Goal: Task Accomplishment & Management: Complete application form

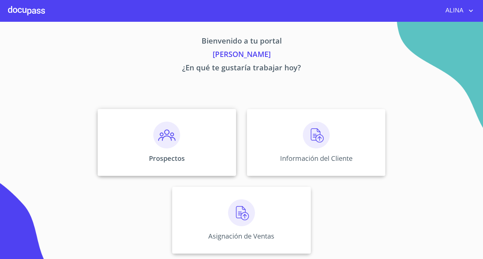
click at [213, 142] on div "Prospectos" at bounding box center [167, 142] width 139 height 67
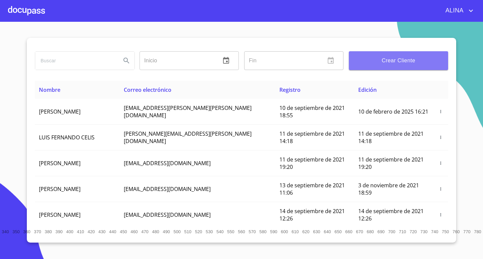
click at [382, 64] on span "Crear Cliente" at bounding box center [398, 60] width 89 height 9
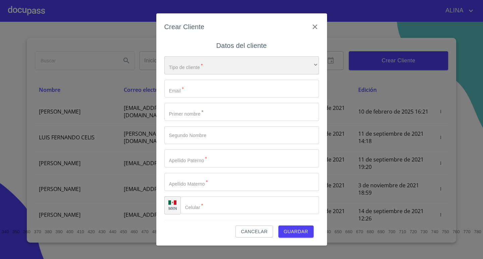
click at [263, 69] on div "​" at bounding box center [241, 65] width 155 height 18
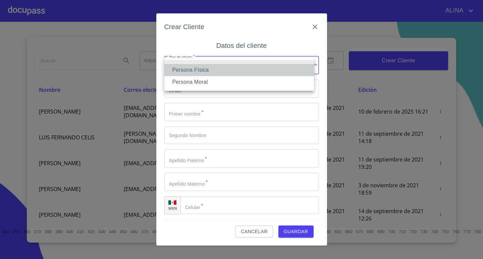
click at [206, 70] on li "Persona Física" at bounding box center [239, 70] width 150 height 12
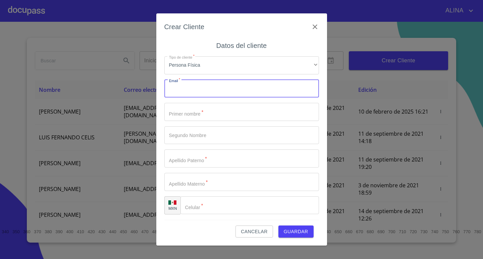
click at [205, 86] on input "Tipo de cliente   *" at bounding box center [241, 89] width 155 height 18
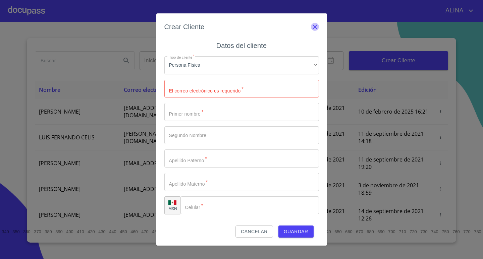
click at [314, 28] on icon "button" at bounding box center [315, 27] width 8 height 8
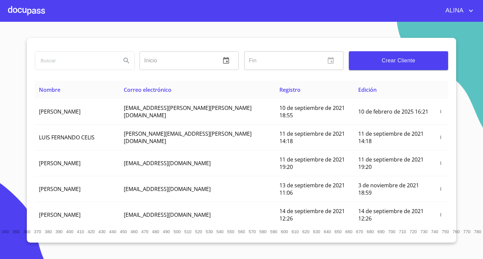
click at [384, 63] on span "Crear Cliente" at bounding box center [398, 60] width 89 height 9
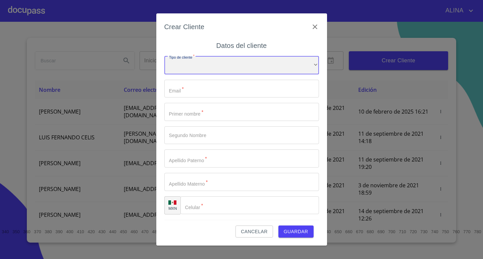
click at [275, 65] on div "​" at bounding box center [241, 65] width 155 height 18
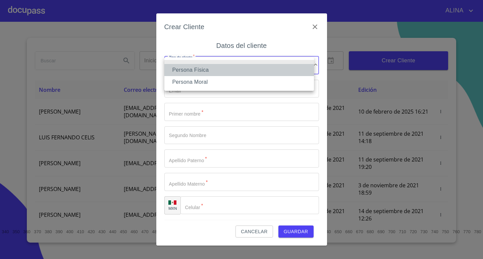
click at [205, 70] on li "Persona Física" at bounding box center [239, 70] width 150 height 12
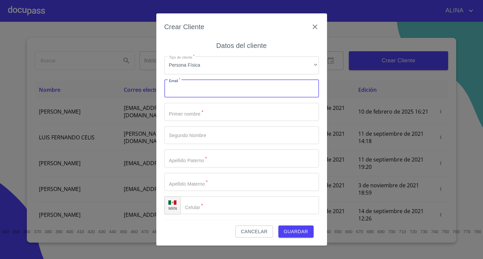
click at [207, 91] on input "Tipo de cliente   *" at bounding box center [241, 89] width 155 height 18
type input "E"
type input "[EMAIL_ADDRESS][DOMAIN_NAME]"
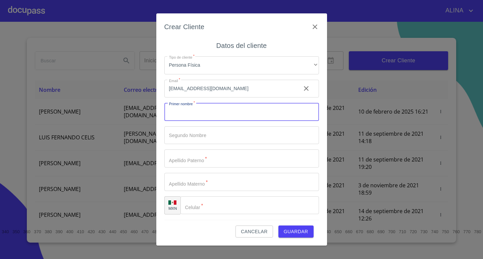
click at [208, 107] on input "Tipo de cliente   *" at bounding box center [241, 112] width 155 height 18
type input "[PERSON_NAME]"
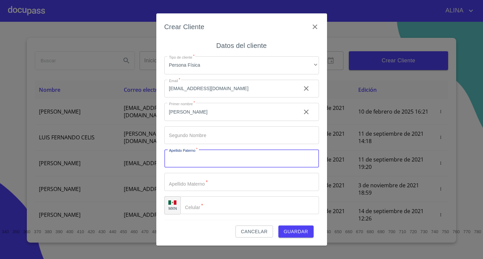
click at [220, 157] on input "Tipo de cliente   *" at bounding box center [241, 159] width 155 height 18
type input "[PERSON_NAME]"
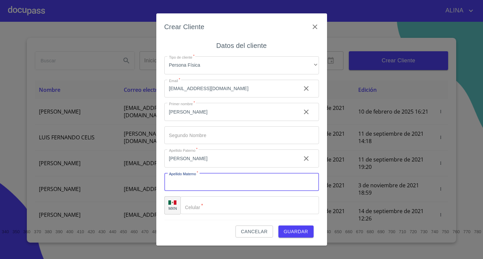
click at [217, 180] on input "Tipo de cliente   *" at bounding box center [241, 182] width 155 height 18
type input "A"
type input "[PERSON_NAME]"
click at [219, 203] on input "Tipo de cliente   *" at bounding box center [249, 206] width 139 height 18
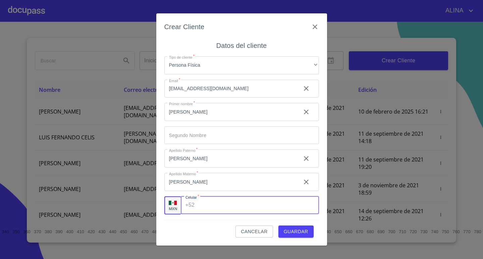
paste input "[PHONE_NUMBER]"
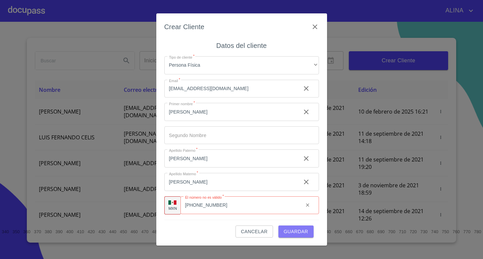
click at [300, 233] on span "Guardar" at bounding box center [296, 232] width 24 height 8
type input "3"
type input "[PHONE_NUMBER]"
click at [302, 232] on span "Guardar" at bounding box center [296, 232] width 24 height 8
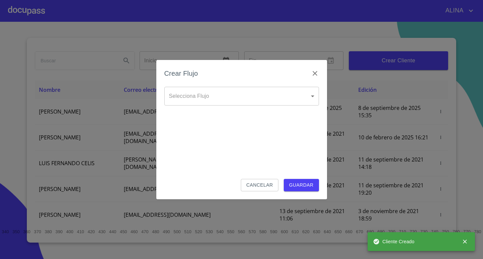
click at [265, 96] on body "[PERSON_NAME] ​ Fin ​ Crear Cliente Nombre Correo electrónico Registro Edición …" at bounding box center [241, 129] width 483 height 259
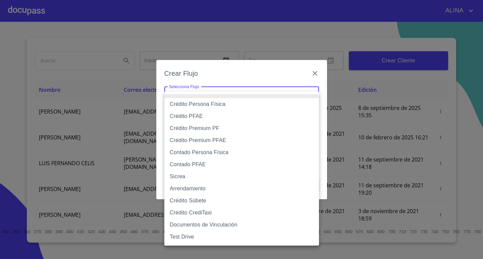
click at [223, 148] on li "Contado Persona Física" at bounding box center [241, 153] width 155 height 12
type input "60bf975b0d9865ccc2471536"
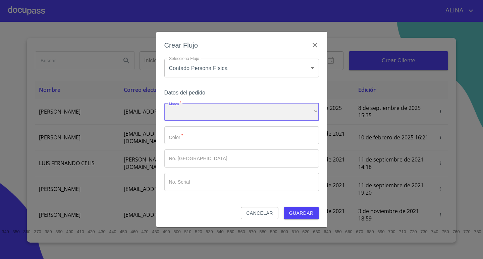
click at [221, 111] on div "​" at bounding box center [241, 112] width 155 height 18
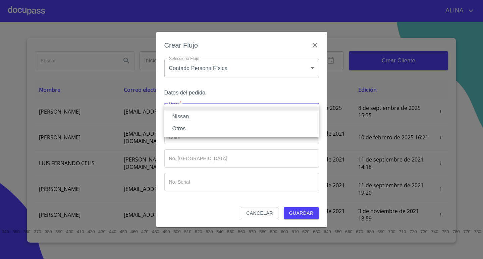
click at [187, 115] on li "Nissan" at bounding box center [241, 117] width 155 height 12
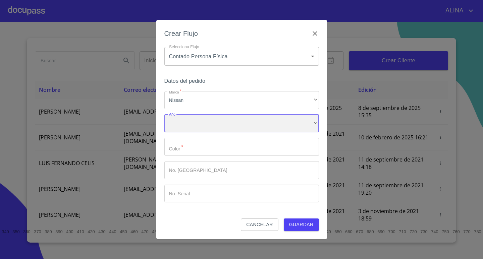
click at [194, 120] on div "​" at bounding box center [241, 124] width 155 height 18
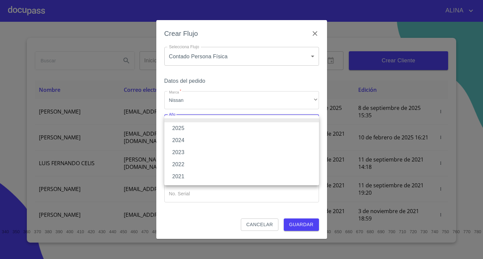
click at [182, 176] on li "2021" at bounding box center [241, 177] width 155 height 12
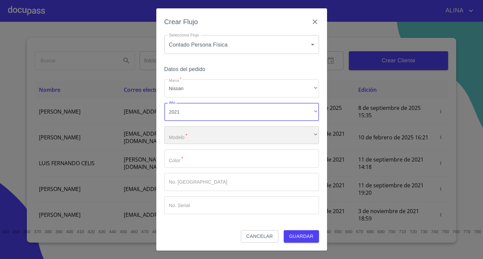
click at [208, 138] on div "​" at bounding box center [241, 135] width 155 height 18
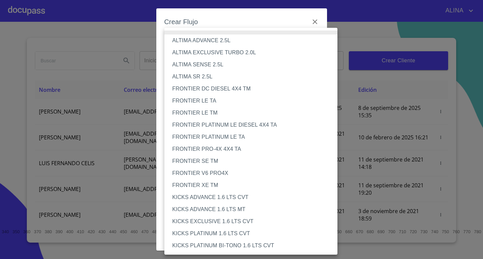
scroll to position [555, 0]
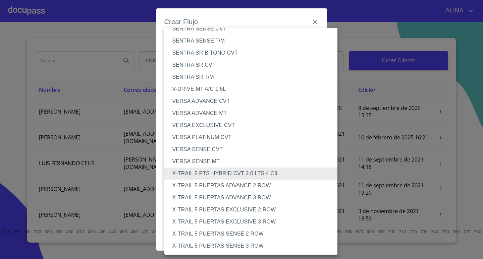
click at [262, 187] on li "X-TRAIL 5 PUERTAS ADVANCE 2 ROW" at bounding box center [253, 186] width 178 height 12
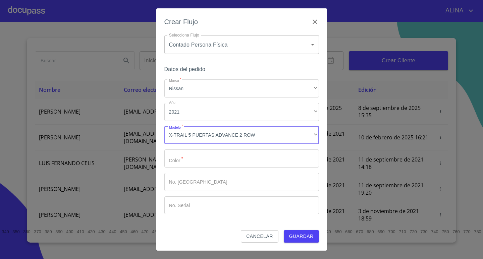
click at [233, 161] on input "Marca   *" at bounding box center [241, 159] width 155 height 18
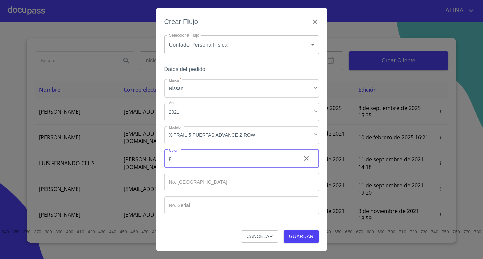
type input "p"
type input "PLATA"
click at [226, 179] on input "Marca   *" at bounding box center [241, 182] width 155 height 18
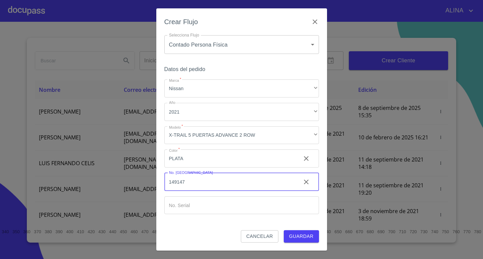
type input "149147"
click at [224, 208] on input "Marca   *" at bounding box center [241, 206] width 155 height 18
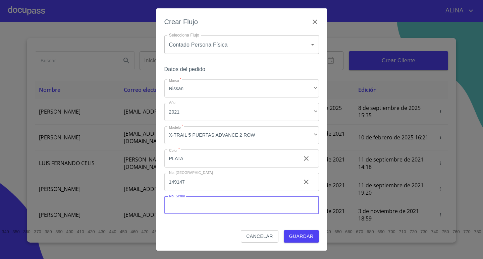
click at [266, 203] on input "Marca   *" at bounding box center [241, 206] width 155 height 18
paste input "100311"
type input "100311"
click at [294, 238] on span "Guardar" at bounding box center [301, 236] width 24 height 8
